Goal: Transaction & Acquisition: Purchase product/service

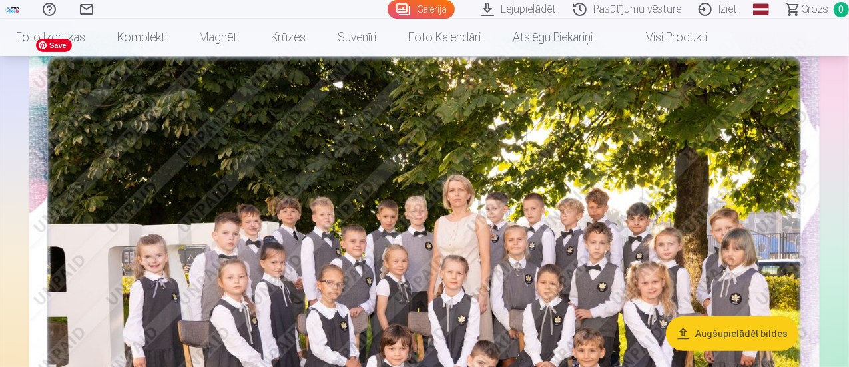
scroll to position [67, 0]
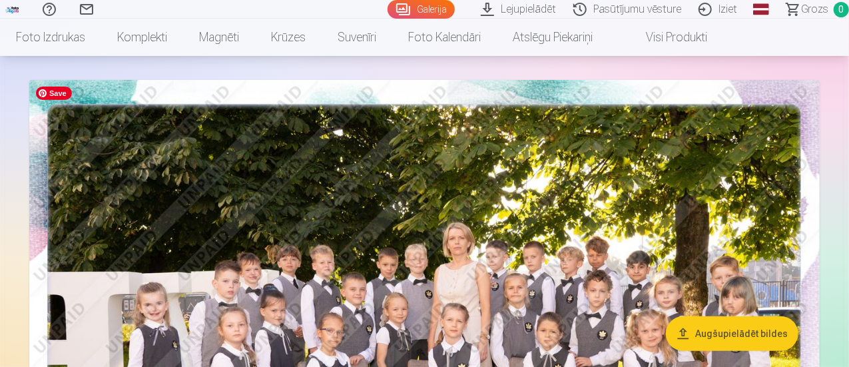
click at [692, 156] on img at bounding box center [424, 343] width 790 height 527
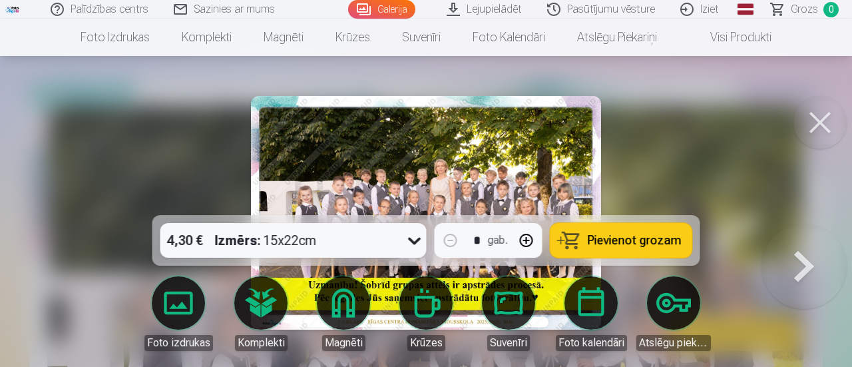
click at [417, 241] on icon at bounding box center [414, 241] width 13 height 7
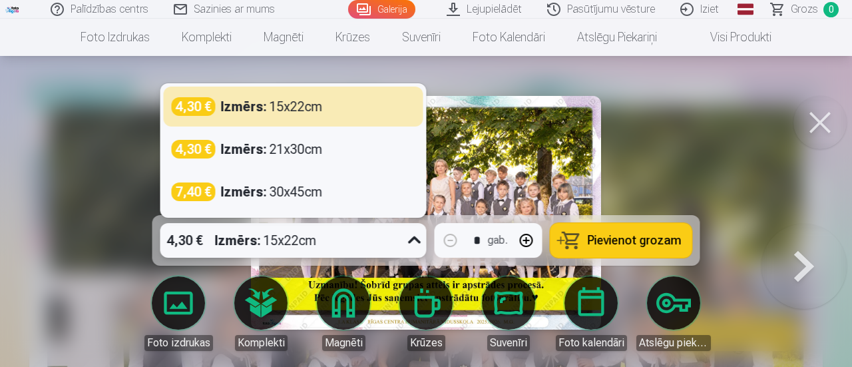
click at [417, 241] on icon at bounding box center [414, 240] width 21 height 21
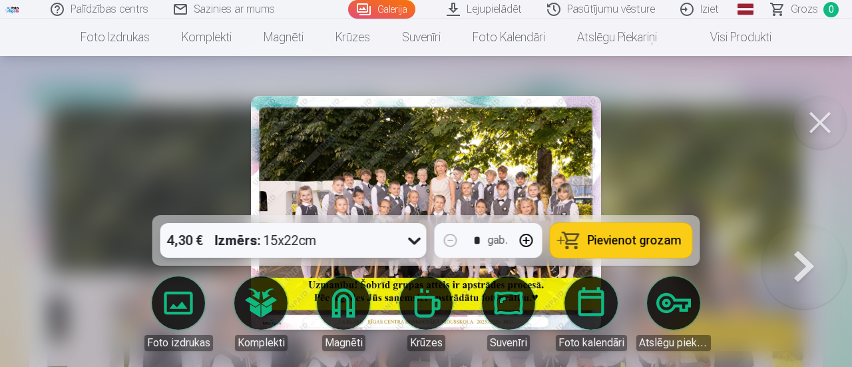
click at [601, 240] on span "Pievienot grozam" at bounding box center [635, 240] width 94 height 12
click at [826, 114] on button at bounding box center [820, 122] width 53 height 53
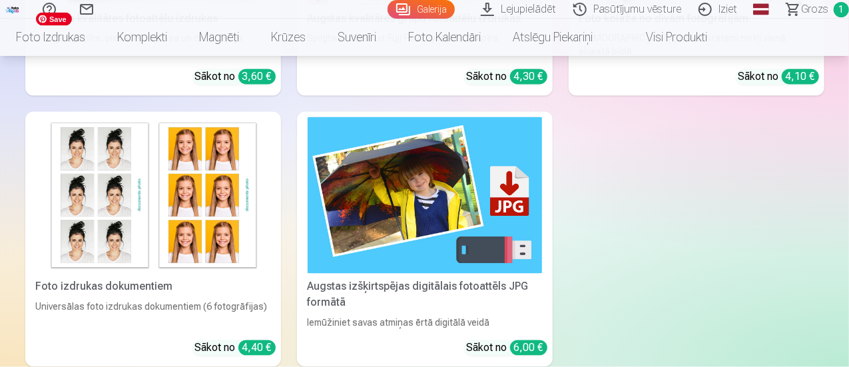
scroll to position [3729, 0]
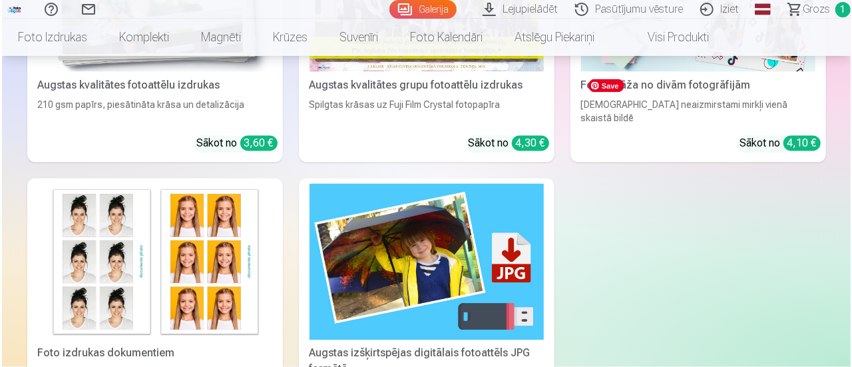
scroll to position [3741, 0]
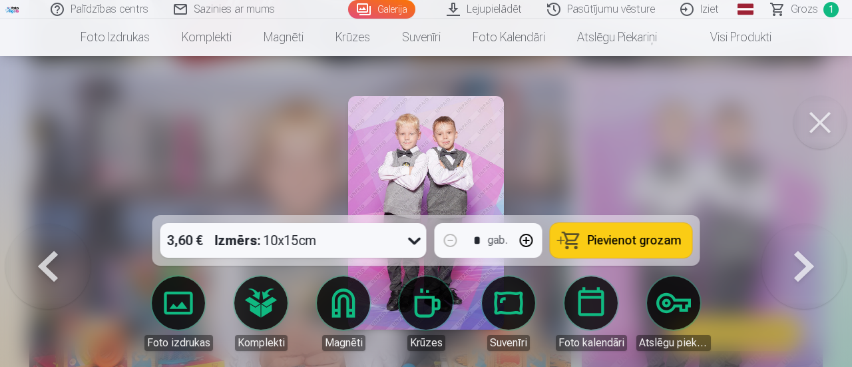
click at [611, 239] on span "Pievienot grozam" at bounding box center [635, 240] width 94 height 12
click at [818, 124] on button at bounding box center [820, 122] width 53 height 53
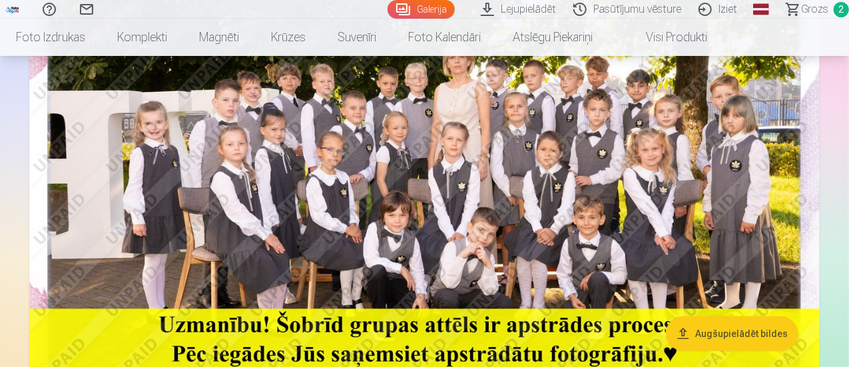
scroll to position [200, 0]
